Goal: Use online tool/utility: Use online tool/utility

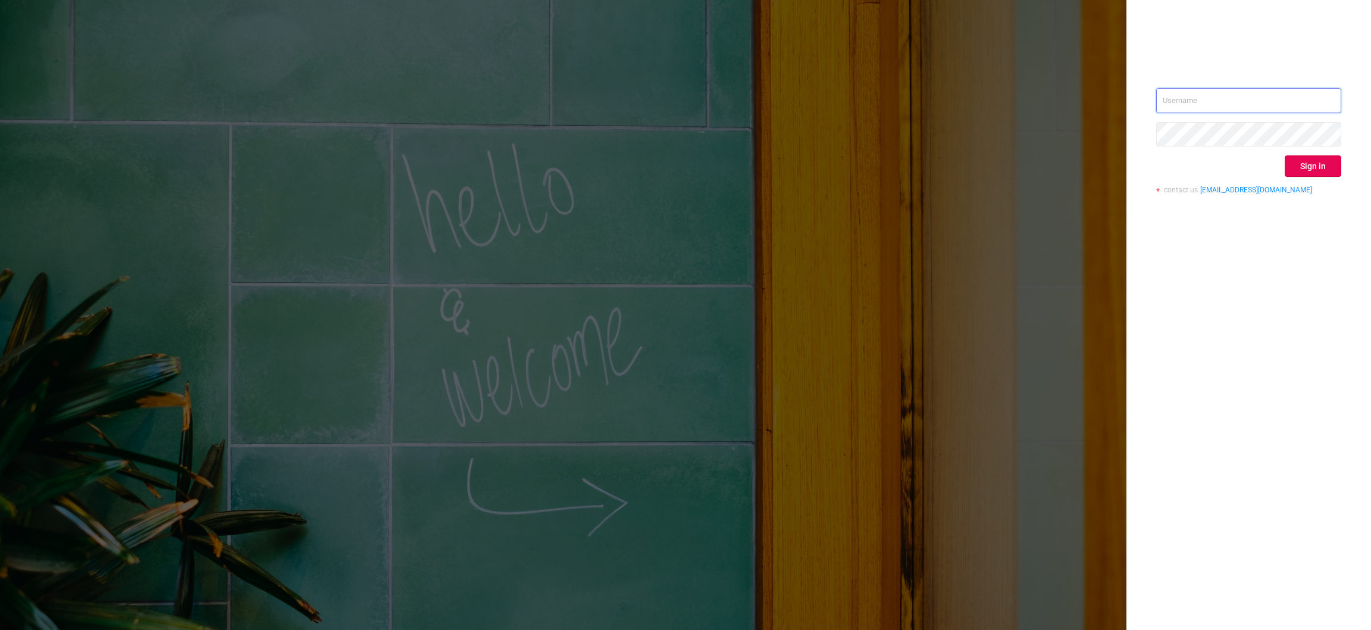
click at [1285, 93] on input "text" at bounding box center [1248, 100] width 185 height 25
type input "[EMAIL_ADDRESS][DOMAIN_NAME]"
click at [1321, 157] on button "Sign in" at bounding box center [1313, 165] width 57 height 21
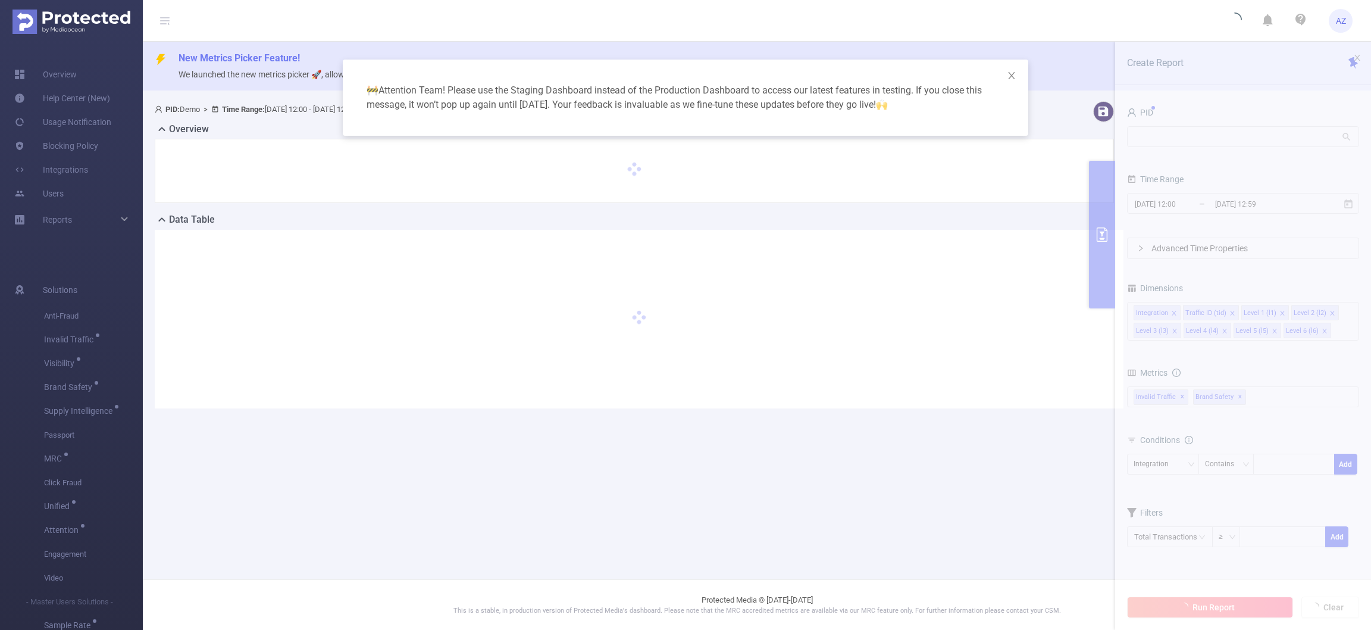
click at [1250, 145] on div "🚧 Attention Team! Please use the Staging Dashboard instead of the Production Da…" at bounding box center [685, 315] width 1371 height 630
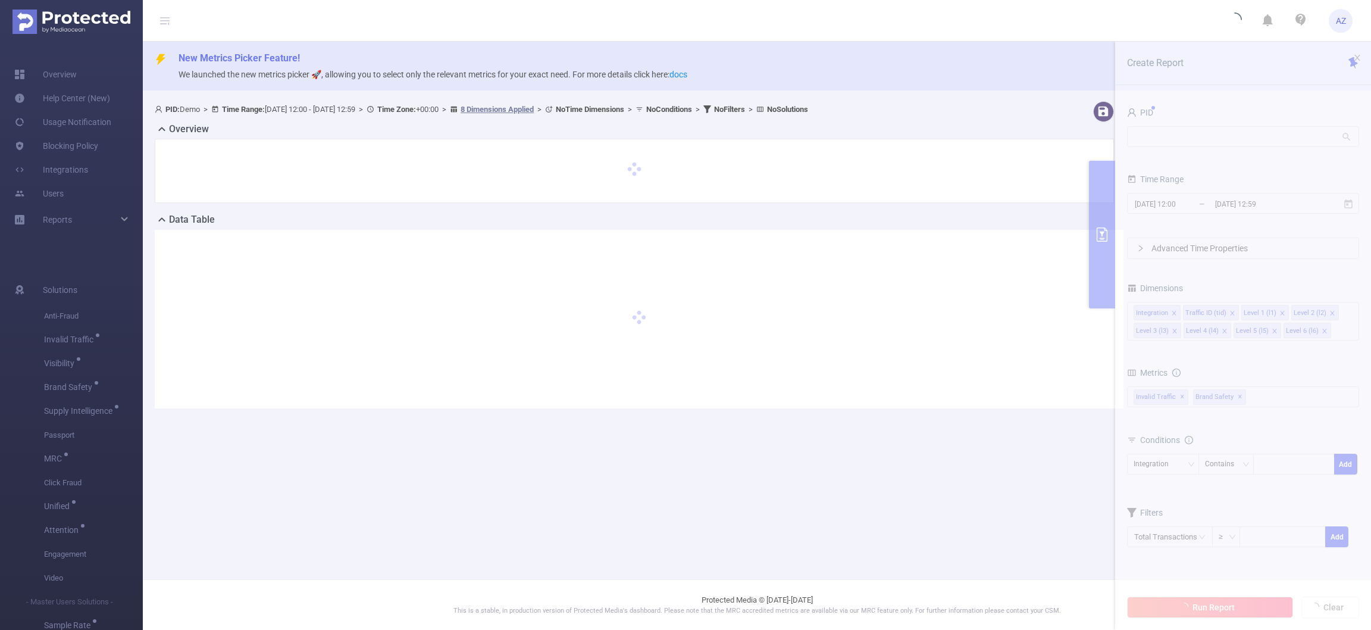
click at [1234, 140] on section "PID: Demo > Time Range: [DATE] 12:00 - [DATE] 12:59 > Time Zone: +00:00 > 8 Dim…" at bounding box center [757, 264] width 1228 height 336
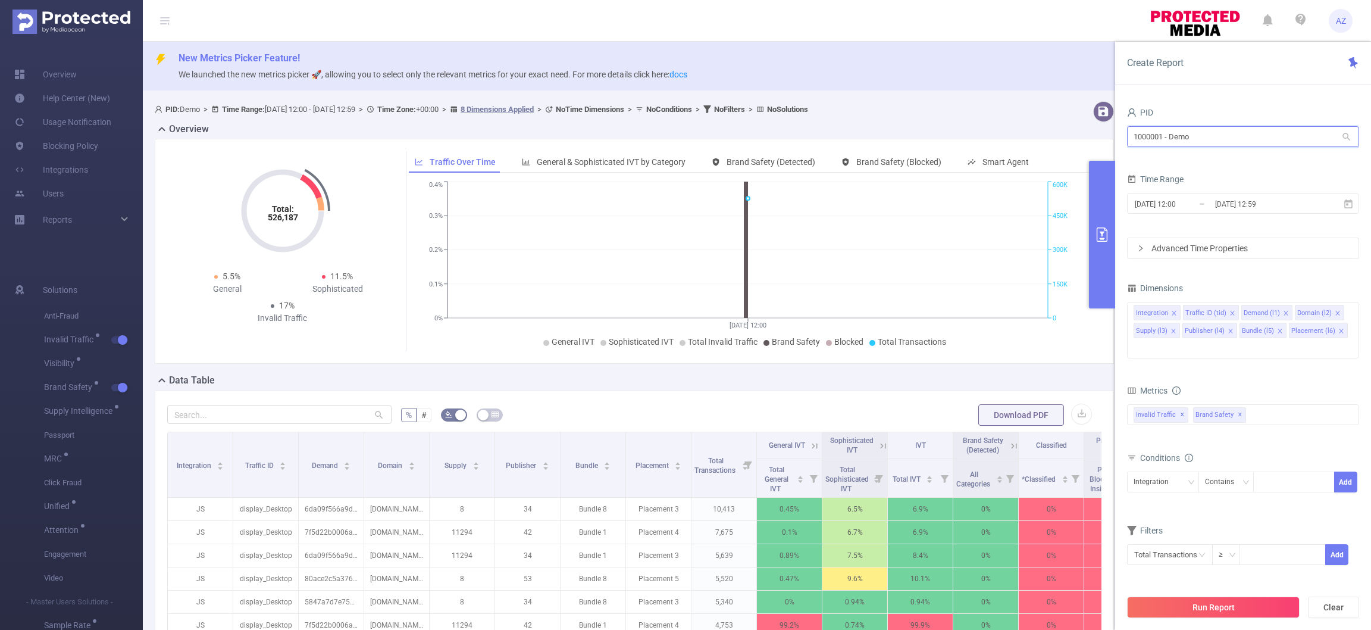
drag, startPoint x: 1222, startPoint y: 135, endPoint x: 916, endPoint y: 139, distance: 305.9
click at [916, 139] on section "PID: Demo > Time Range: [DATE] 12:00 - [DATE] 12:59 > Time Zone: +00:00 > 8 Dim…" at bounding box center [757, 483] width 1228 height 774
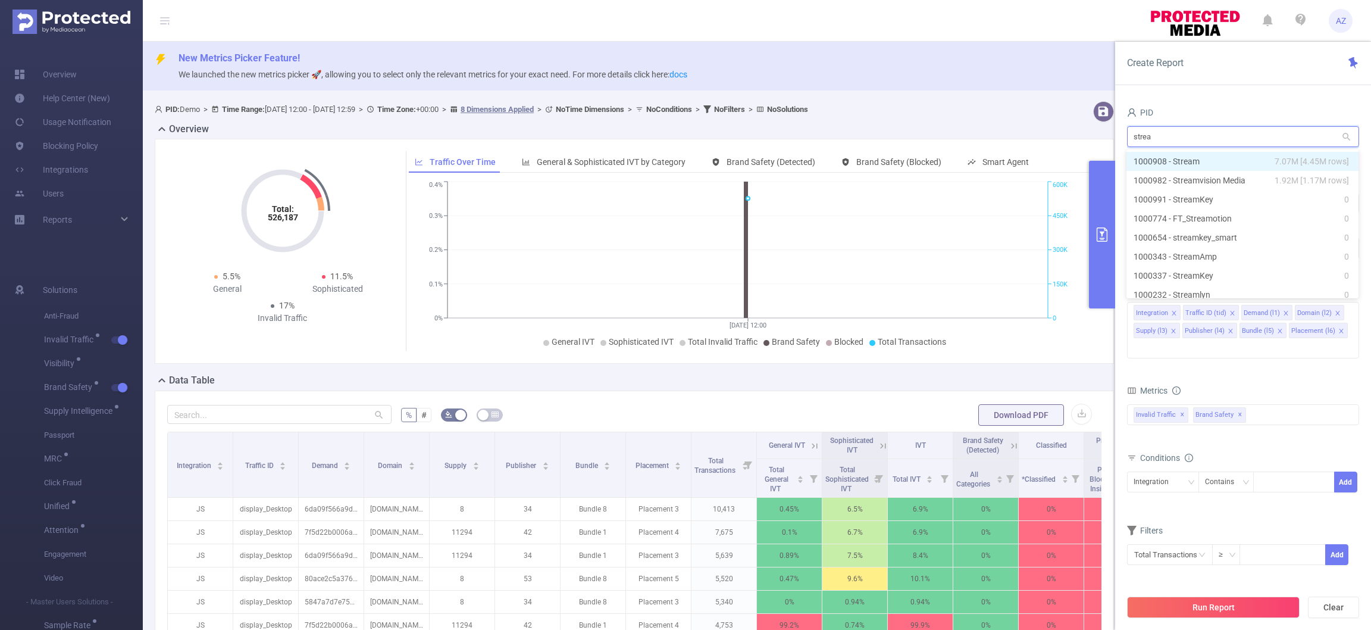
type input "stream"
click at [1183, 177] on li "1000982 - Streamvision Media 1.92M [1.17M rows]" at bounding box center [1243, 180] width 232 height 19
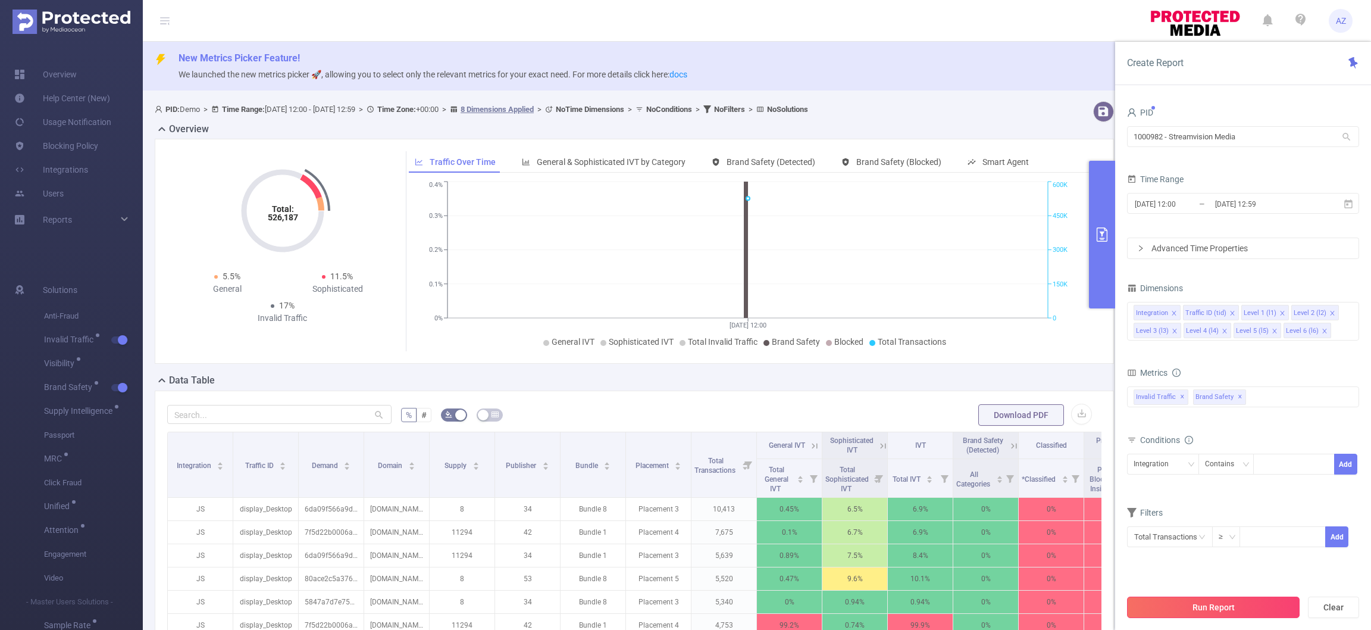
click at [1260, 606] on button "Run Report" at bounding box center [1213, 606] width 173 height 21
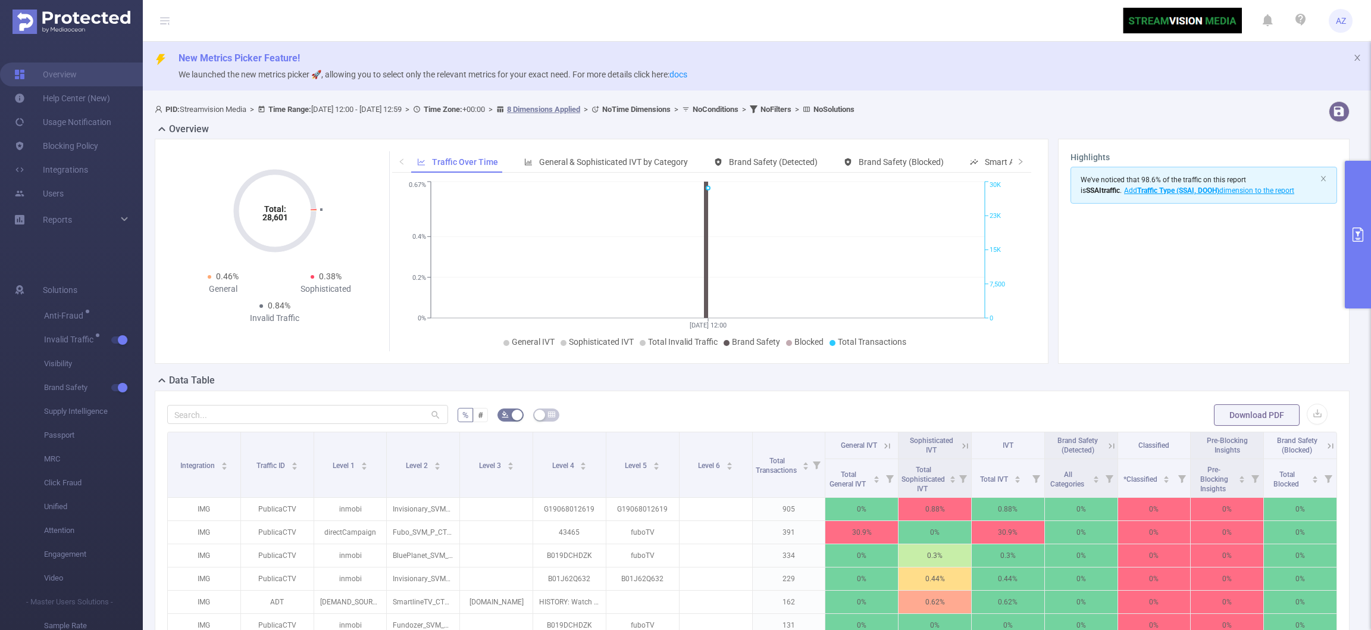
click at [1353, 236] on icon "primary" at bounding box center [1358, 234] width 11 height 14
